Goal: Information Seeking & Learning: Learn about a topic

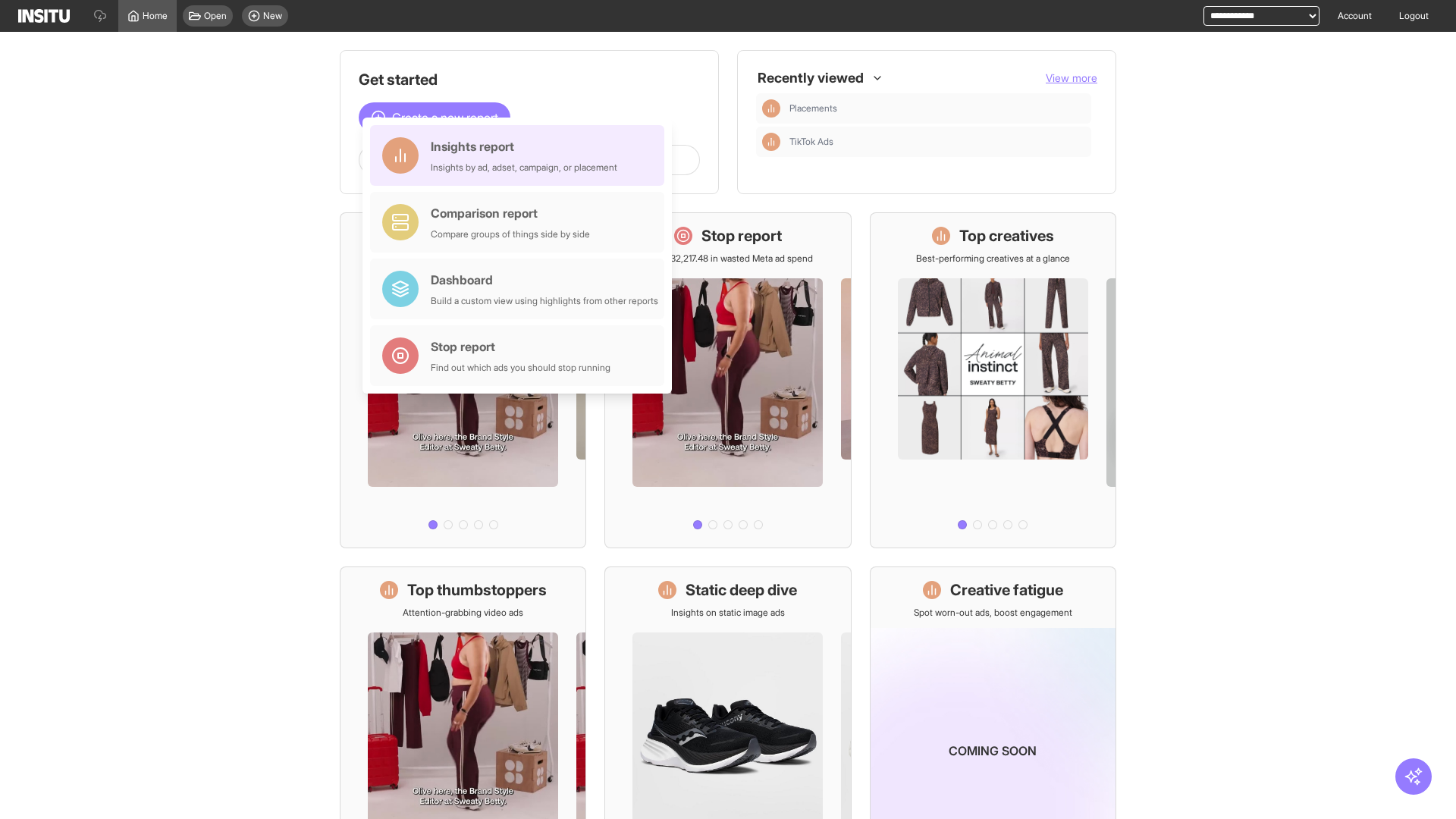
click at [521, 155] on div "Insights report Insights by ad, adset, campaign, or placement" at bounding box center [524, 155] width 187 height 36
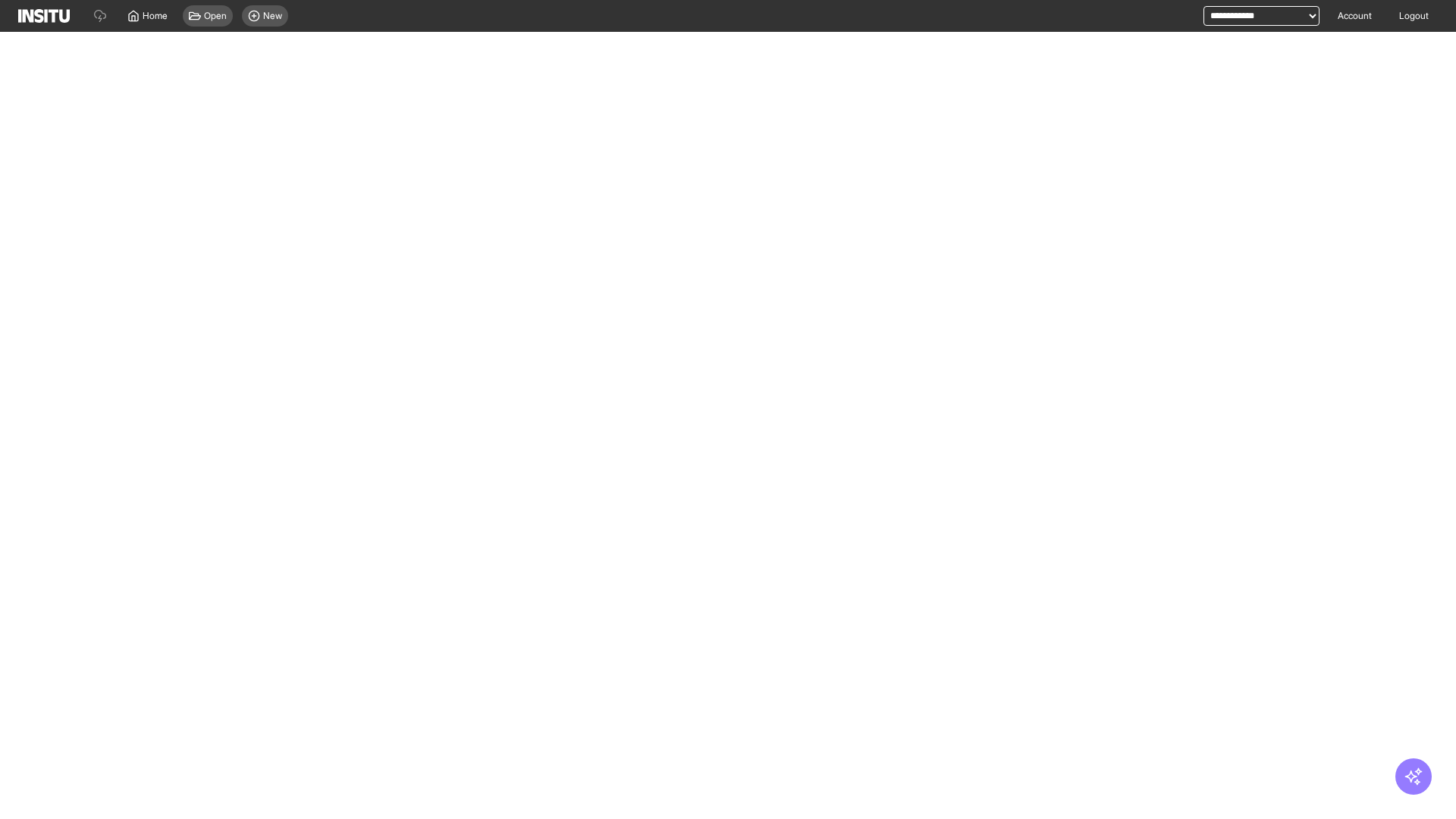
select select "**"
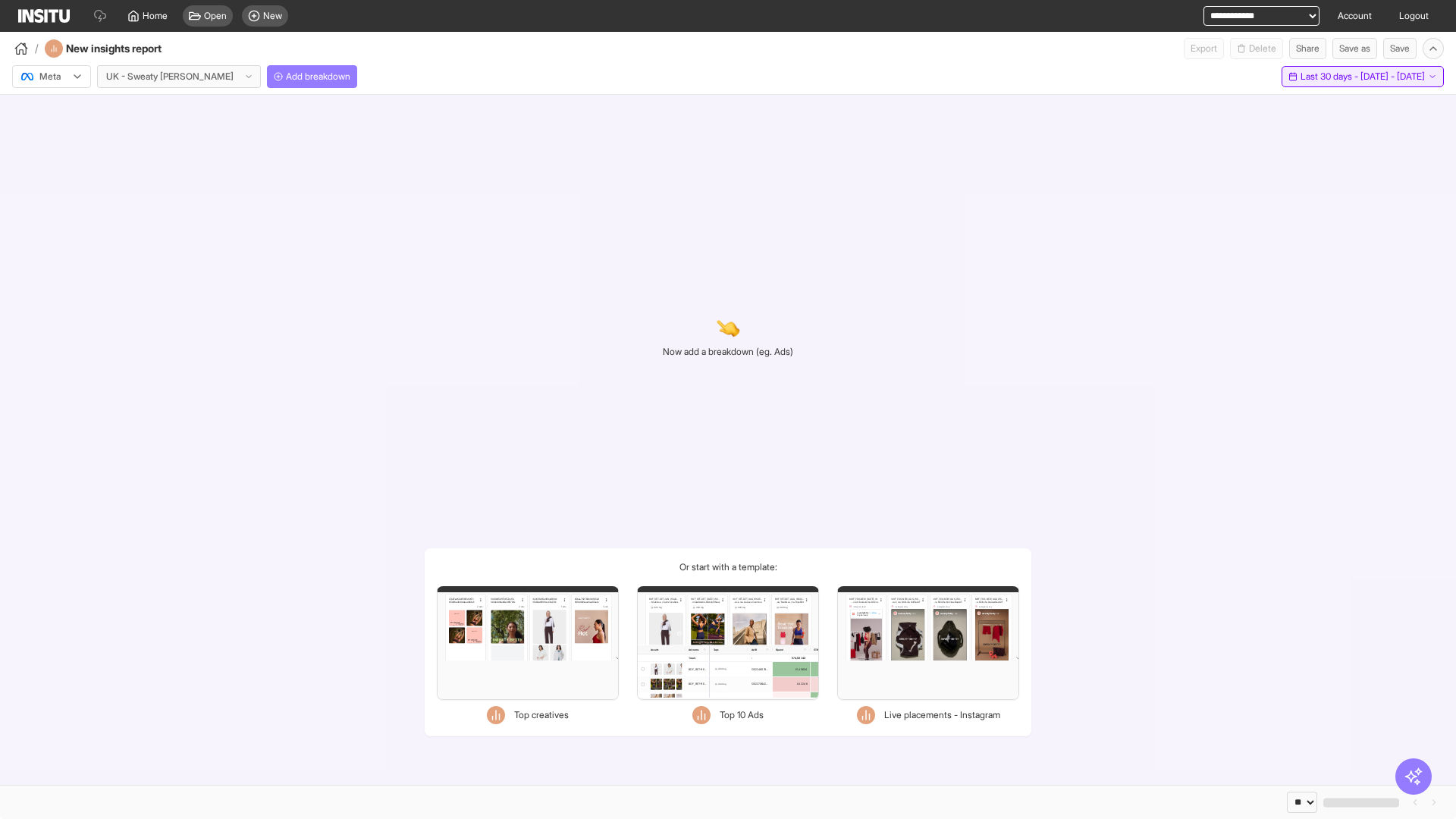
click at [1331, 77] on span "Last 30 days - [DATE] - [DATE]" at bounding box center [1363, 77] width 125 height 12
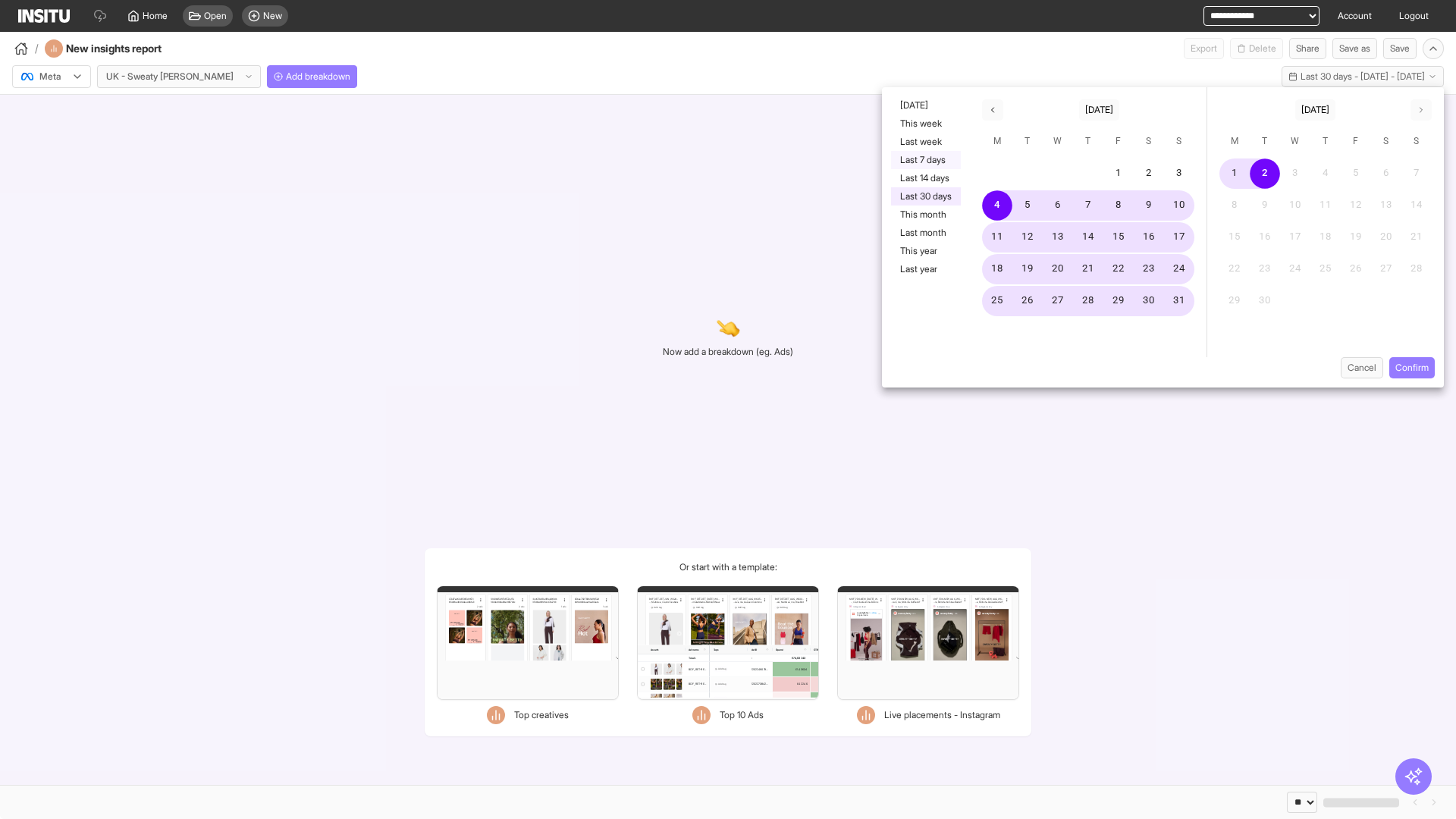
click at [925, 160] on button "Last 7 days" at bounding box center [925, 160] width 70 height 18
